Goal: Navigation & Orientation: Understand site structure

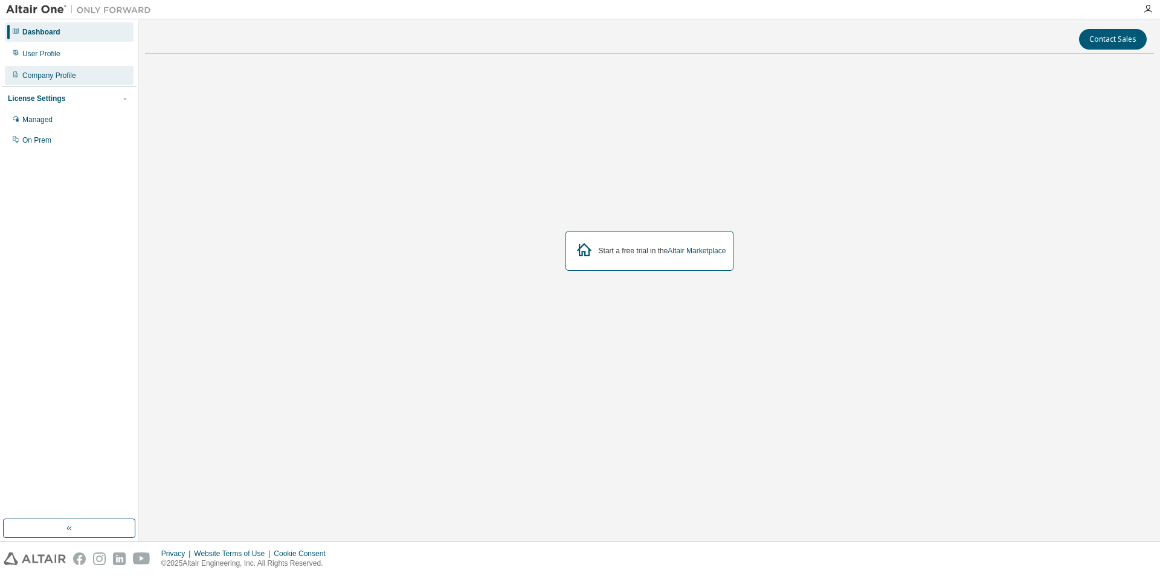
click at [53, 72] on div "Company Profile" at bounding box center [49, 76] width 54 height 10
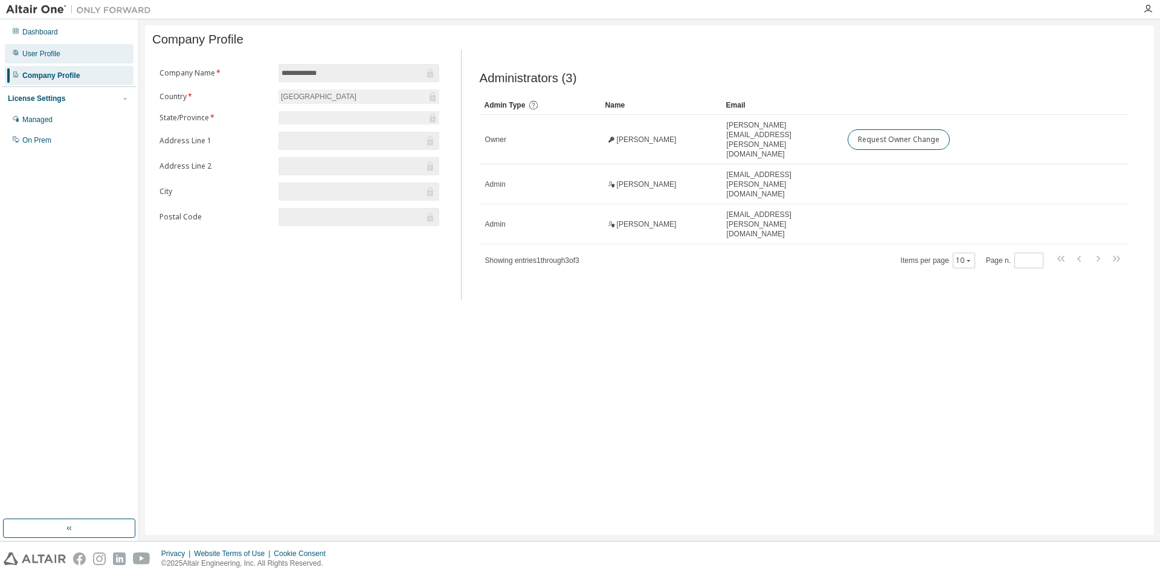
click at [58, 56] on div "User Profile" at bounding box center [41, 54] width 38 height 10
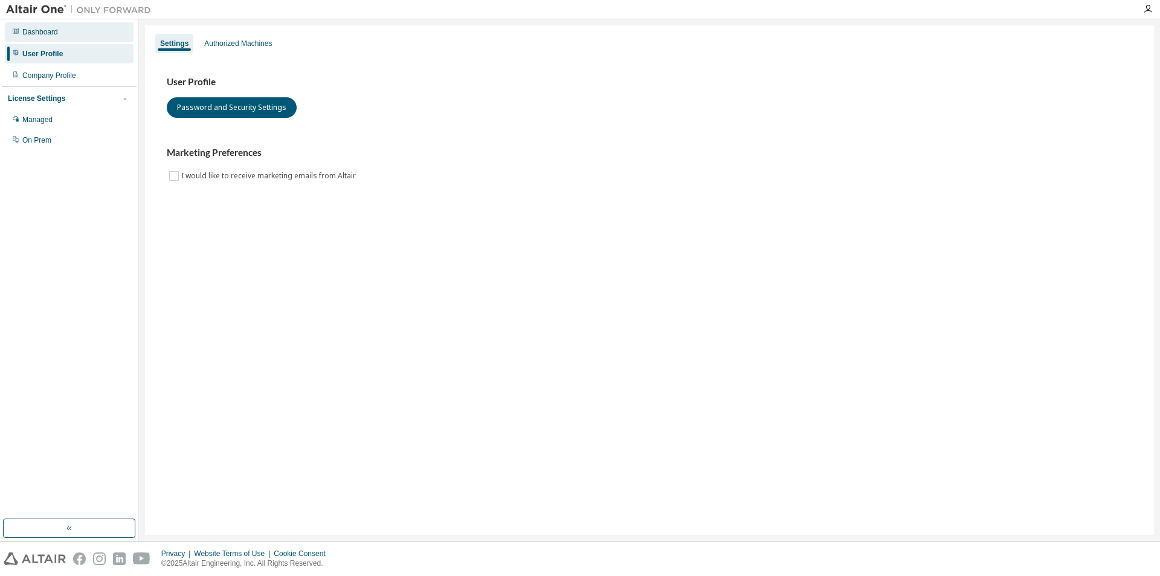
click at [54, 36] on div "Dashboard" at bounding box center [40, 32] width 36 height 10
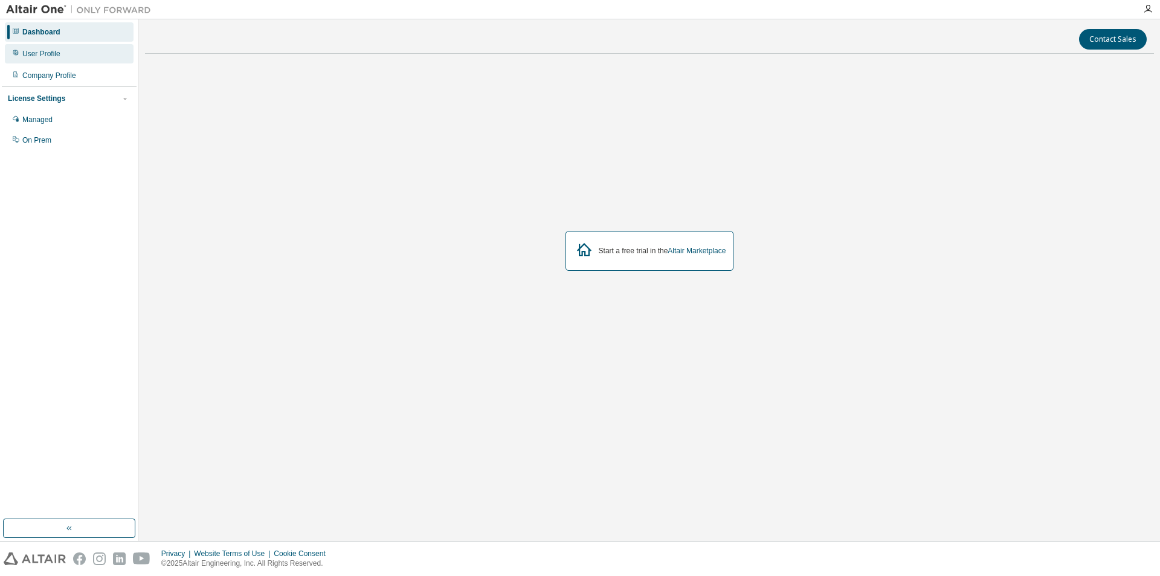
click at [64, 58] on div "User Profile" at bounding box center [69, 53] width 129 height 19
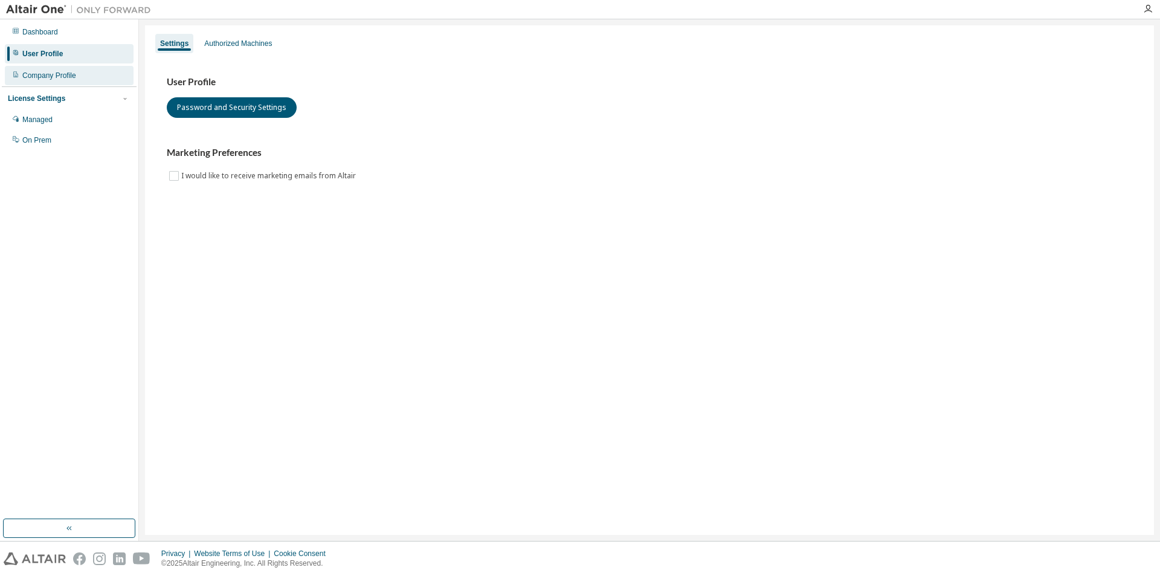
click at [63, 80] on div "Company Profile" at bounding box center [49, 76] width 54 height 10
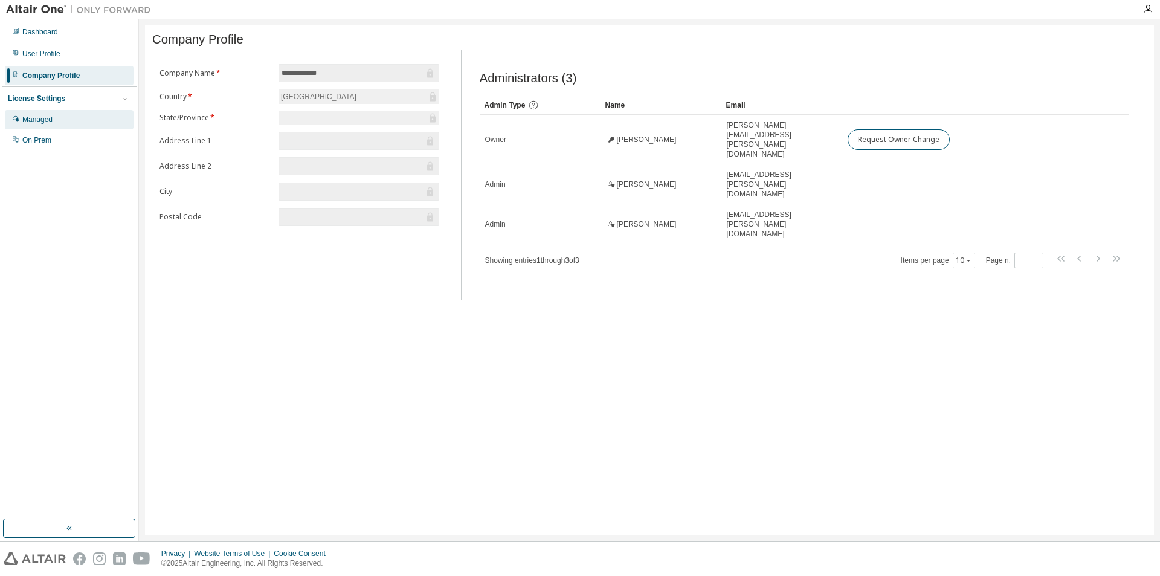
click at [66, 121] on div "Managed" at bounding box center [69, 119] width 129 height 19
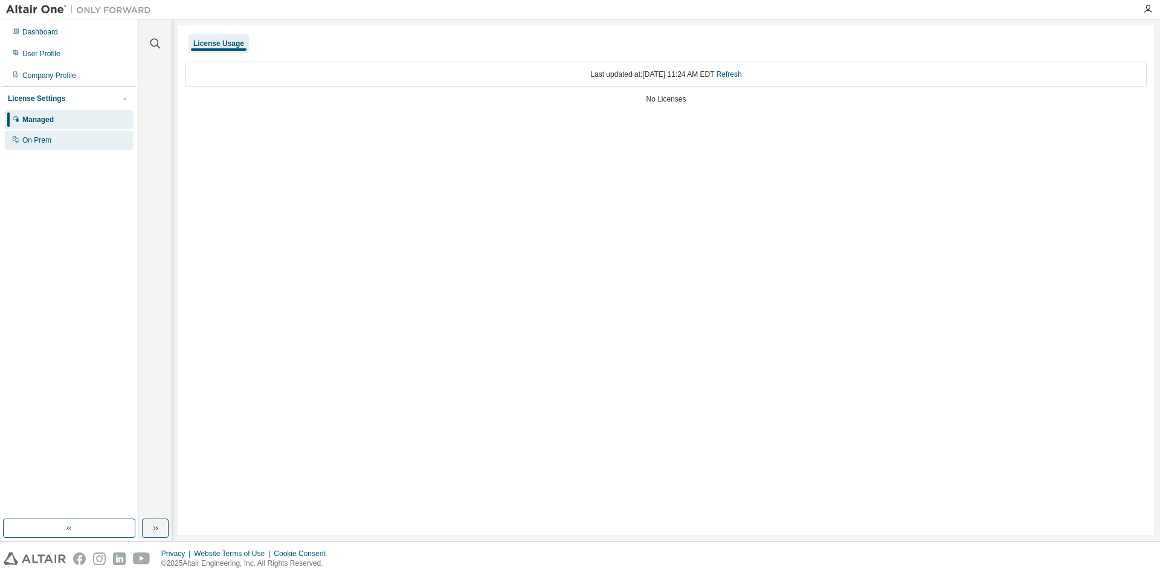
click at [72, 136] on div "On Prem" at bounding box center [69, 140] width 129 height 19
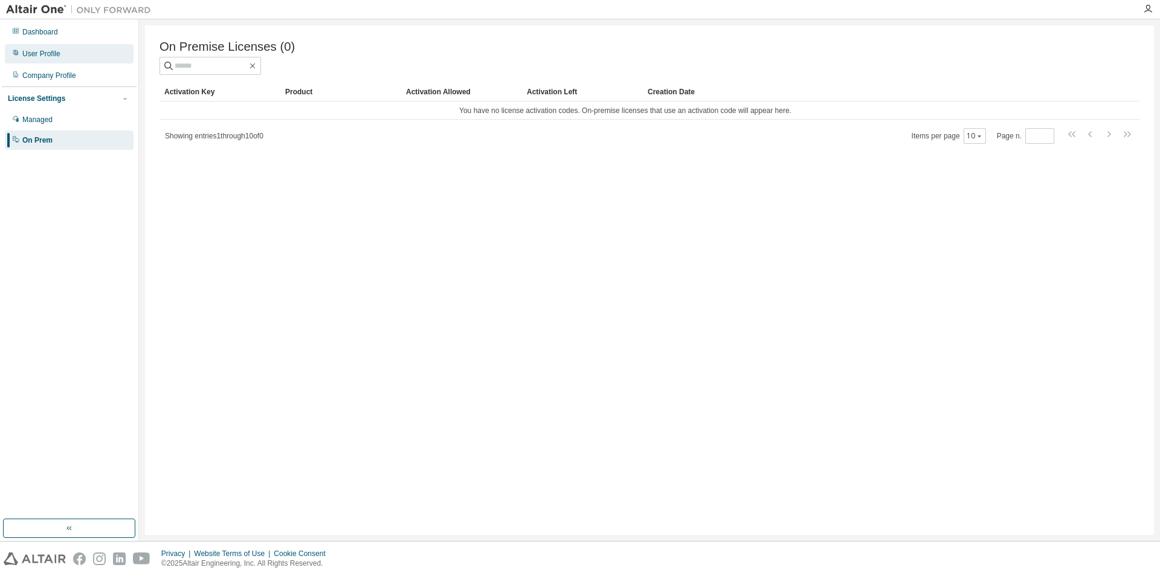
click at [61, 57] on div "User Profile" at bounding box center [69, 53] width 129 height 19
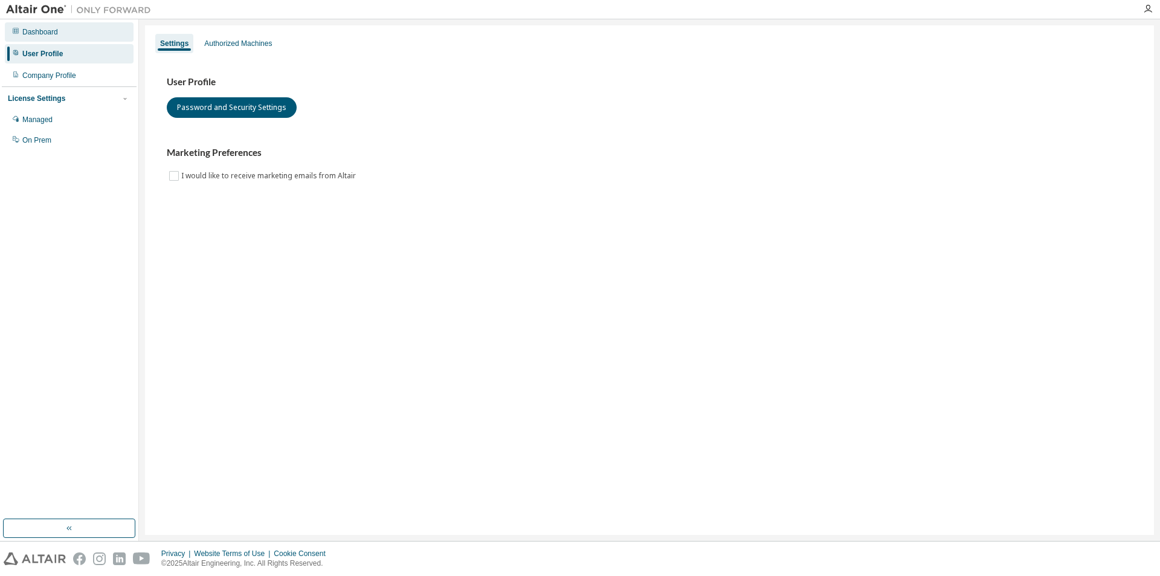
click at [63, 34] on div "Dashboard" at bounding box center [69, 31] width 129 height 19
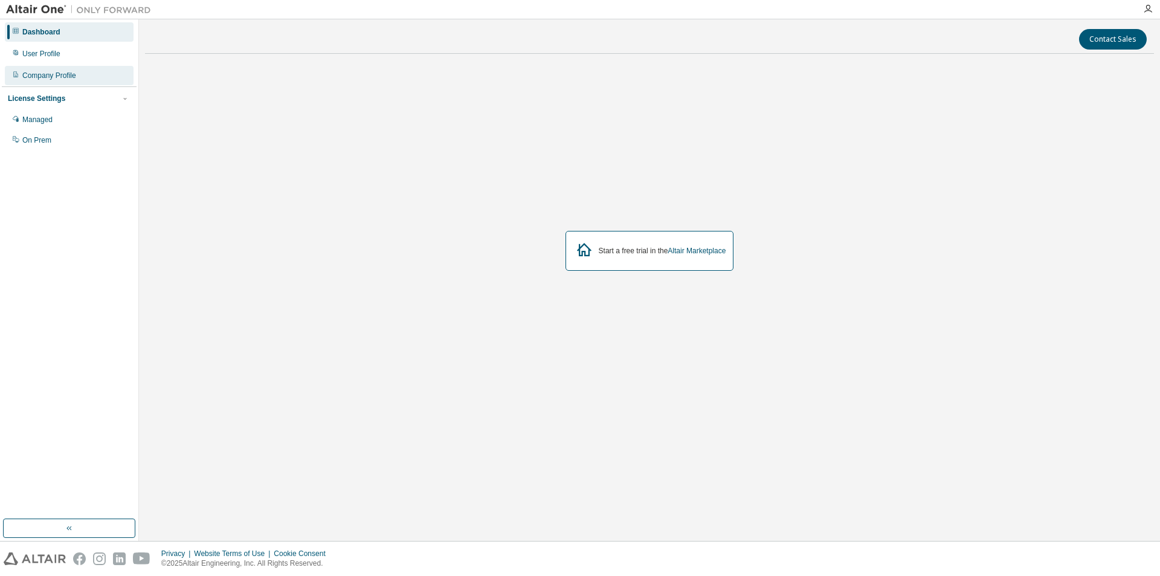
click at [65, 79] on div "Company Profile" at bounding box center [49, 76] width 54 height 10
